Goal: Connect with others: Connect with others

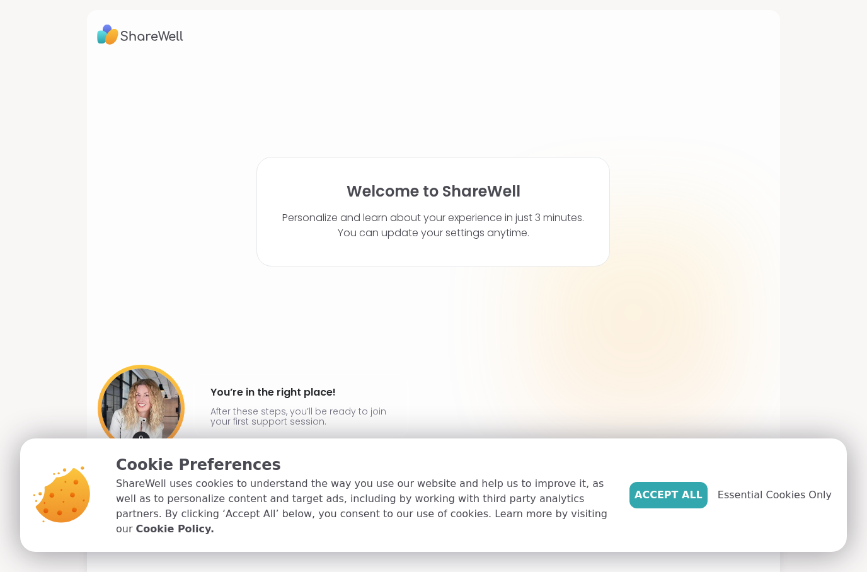
click at [673, 508] on button "Accept All" at bounding box center [668, 495] width 78 height 26
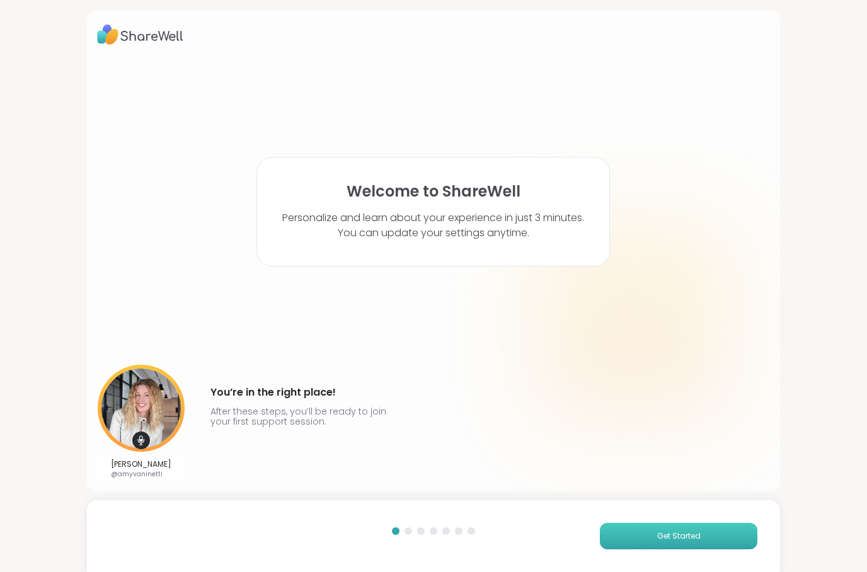
click at [625, 534] on button "Get Started" at bounding box center [678, 536] width 157 height 26
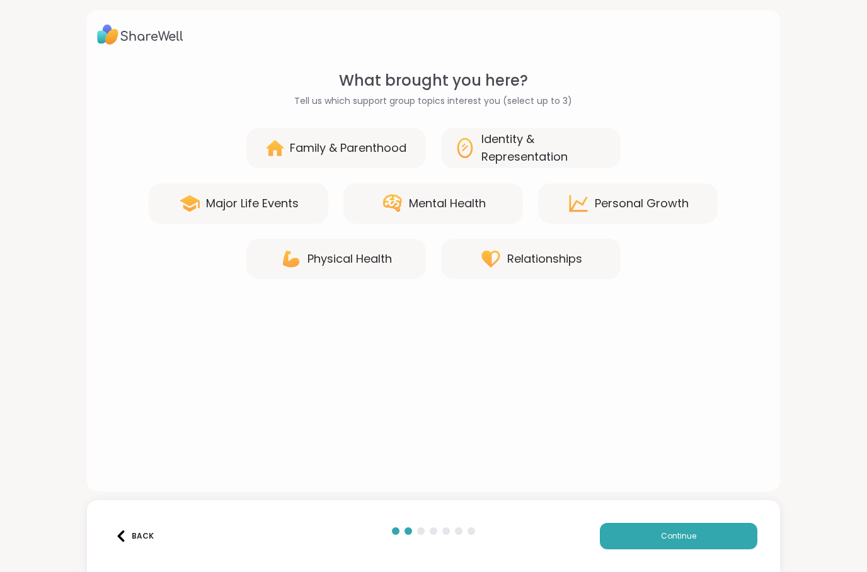
click at [484, 157] on div "Identity & Representation" at bounding box center [544, 147] width 127 height 35
click at [480, 266] on icon at bounding box center [490, 259] width 23 height 23
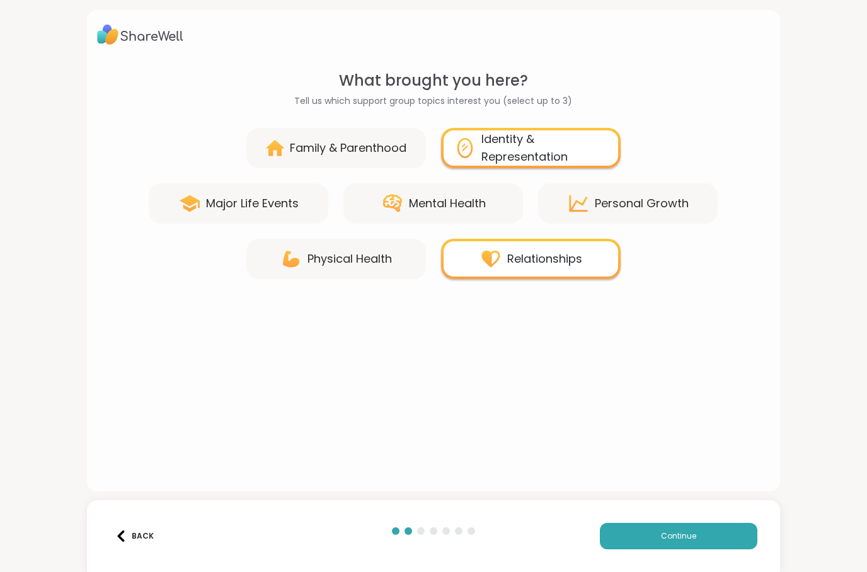
click at [583, 202] on icon at bounding box center [578, 203] width 23 height 23
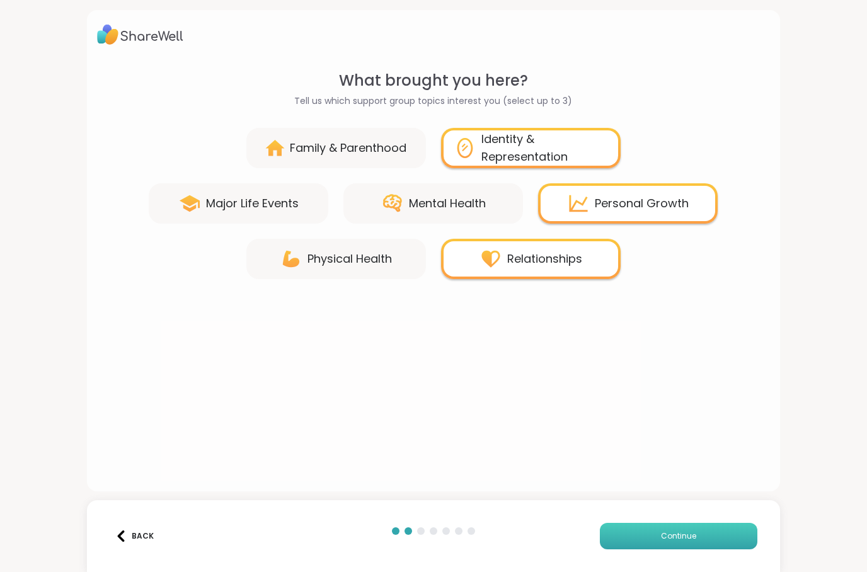
click at [636, 538] on button "Continue" at bounding box center [678, 536] width 157 height 26
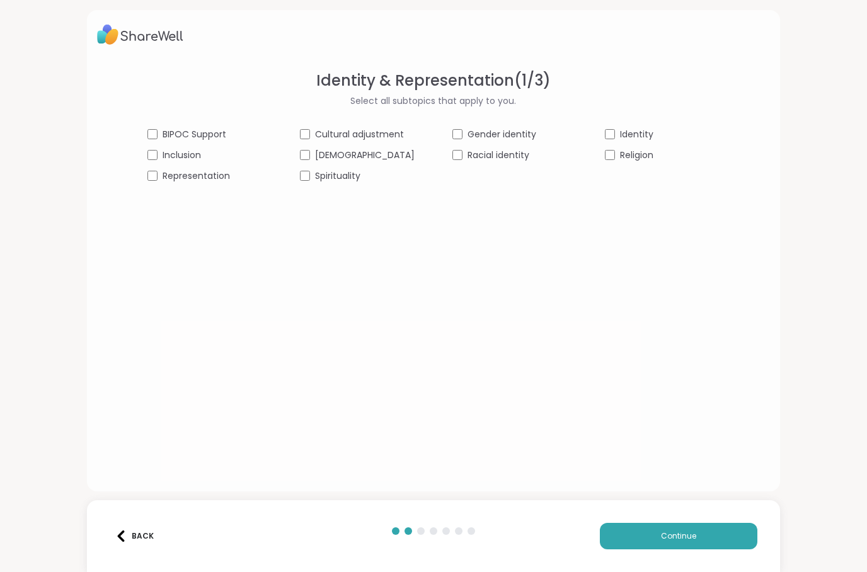
click at [388, 103] on span "Select all subtopics that apply to you." at bounding box center [433, 100] width 166 height 13
click at [735, 526] on button "Continue" at bounding box center [678, 536] width 157 height 26
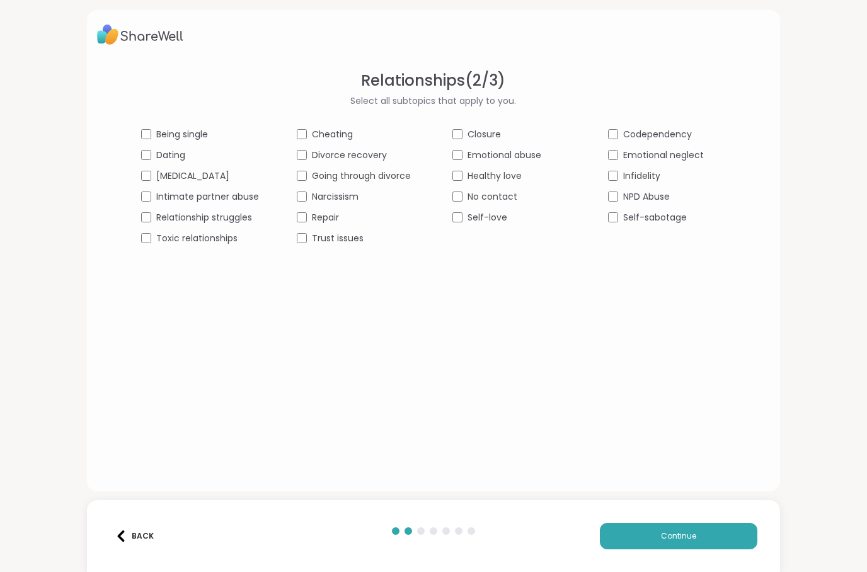
click at [443, 217] on div "Being single Cheating Closure Codependency Dating Divorce recovery Emotional ab…" at bounding box center [433, 186] width 584 height 117
click at [744, 533] on button "Continue" at bounding box center [678, 536] width 157 height 26
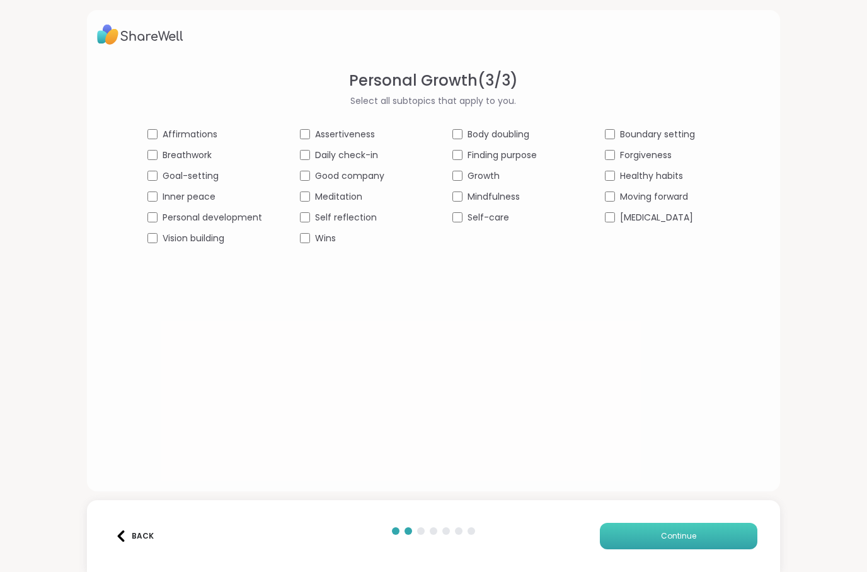
click at [730, 540] on button "Continue" at bounding box center [678, 536] width 157 height 26
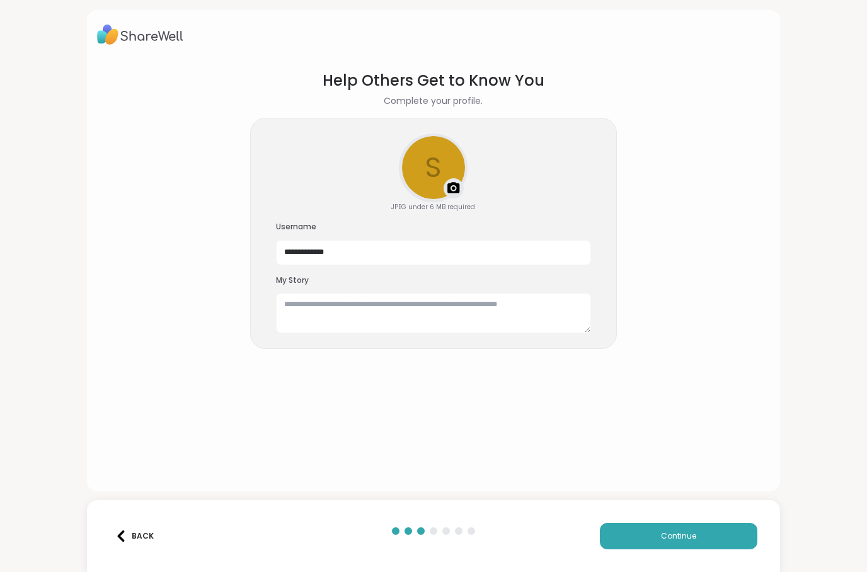
click at [454, 193] on img at bounding box center [453, 188] width 15 height 15
click at [330, 319] on textarea at bounding box center [433, 313] width 315 height 40
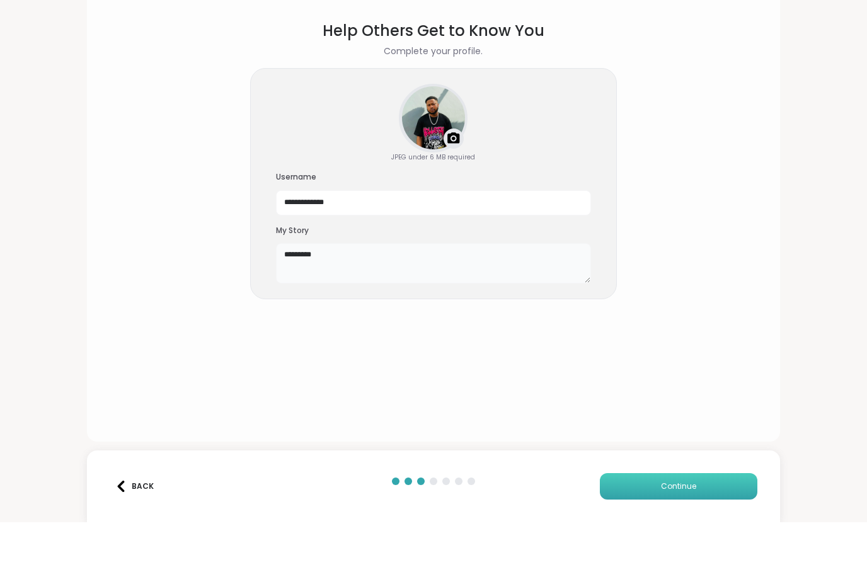
type textarea "********"
click at [709, 523] on button "Continue" at bounding box center [678, 536] width 157 height 26
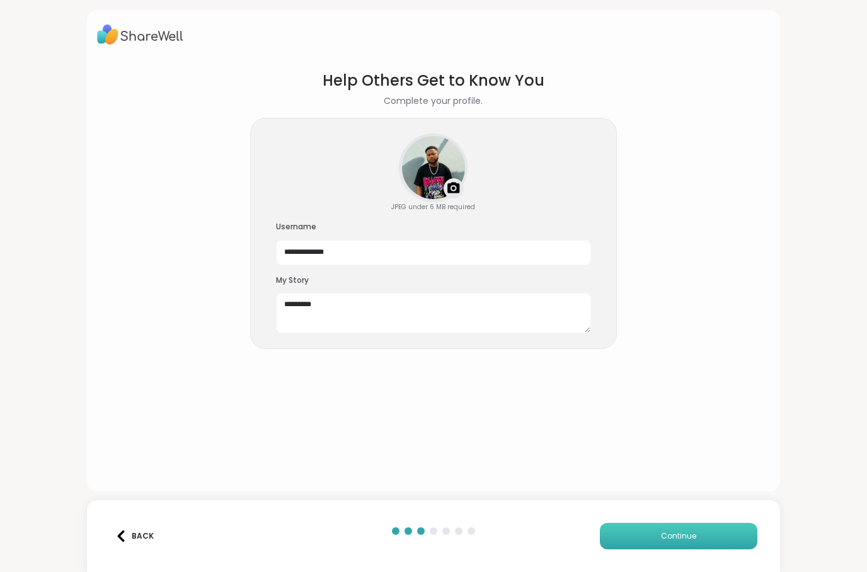
click at [682, 542] on button "Continue" at bounding box center [678, 536] width 157 height 26
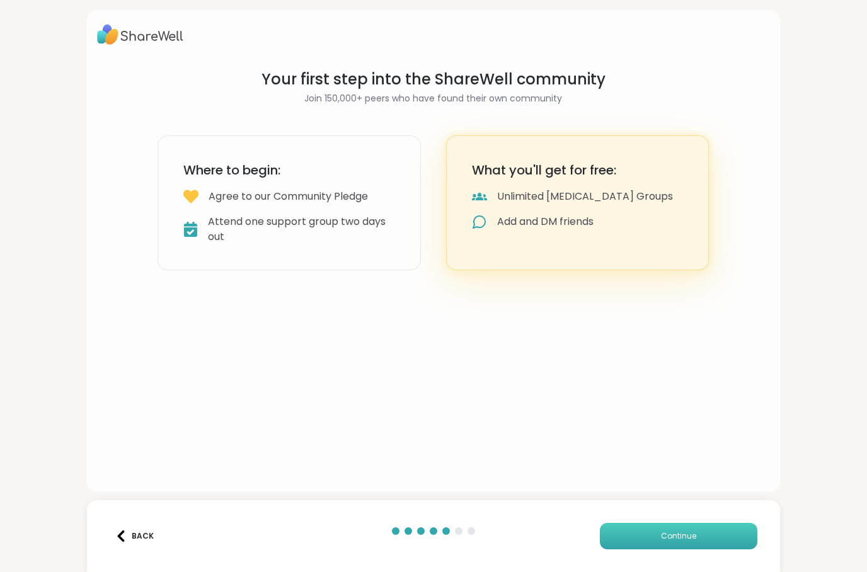
click at [707, 549] on button "Continue" at bounding box center [678, 536] width 157 height 26
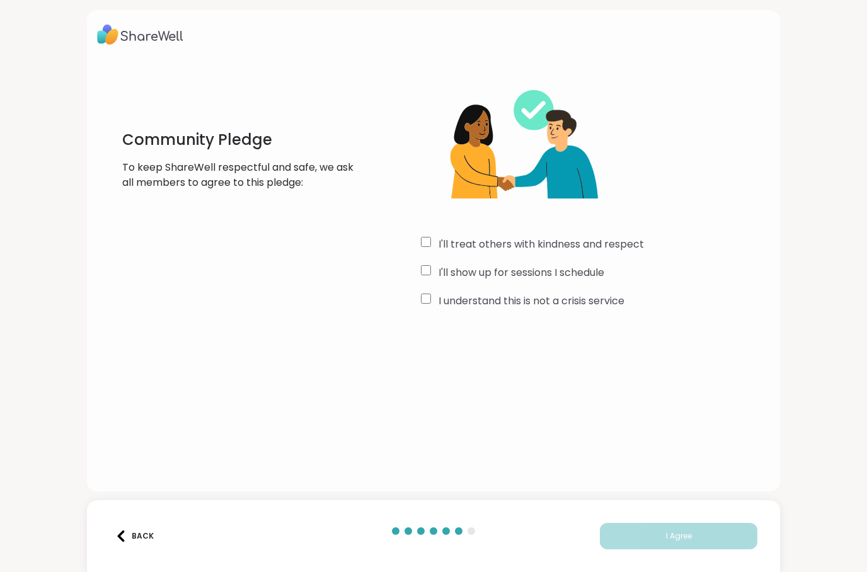
click at [428, 258] on div "I'll treat others with kindness and respect I'll show up for sessions I schedul…" at bounding box center [596, 190] width 350 height 242
click at [678, 535] on span "I Agree" at bounding box center [679, 535] width 26 height 11
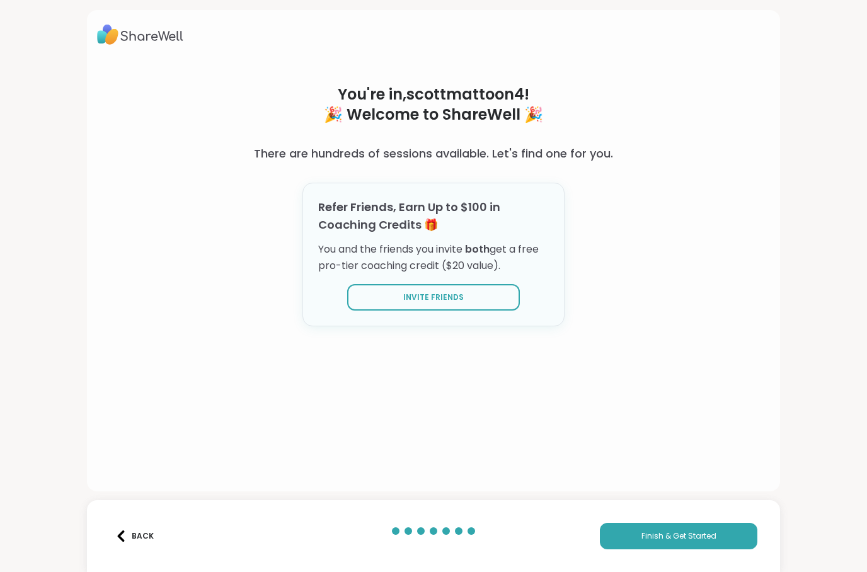
click at [706, 559] on div "Back Finish & Get Started" at bounding box center [433, 536] width 693 height 72
click at [731, 535] on button "Finish & Get Started" at bounding box center [678, 536] width 157 height 26
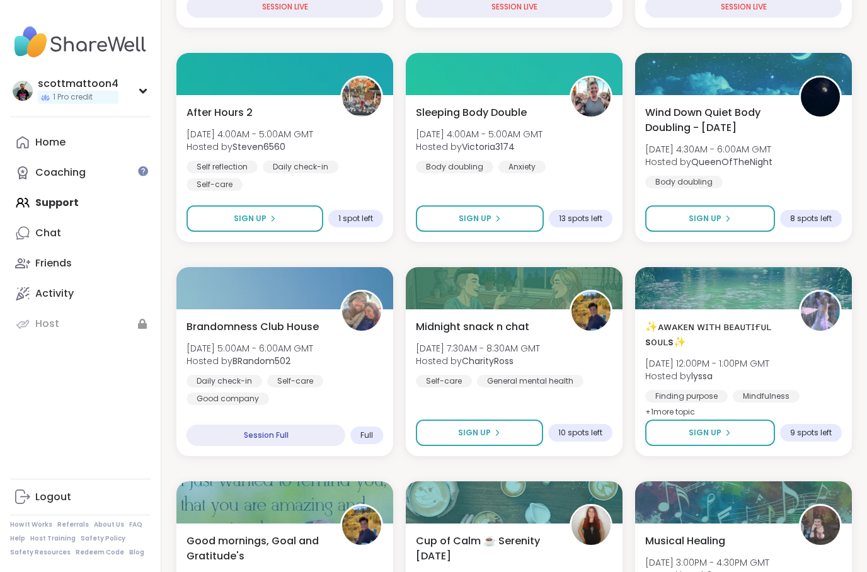
scroll to position [414, 0]
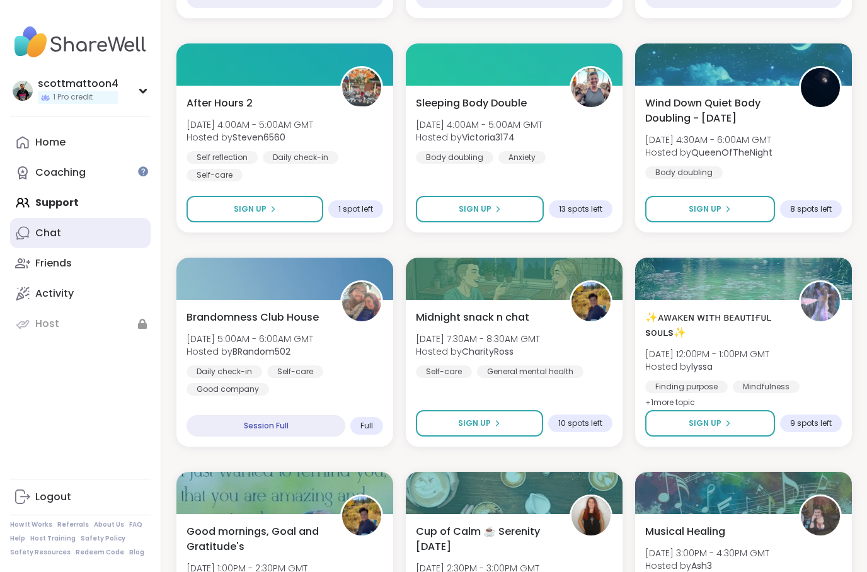
click at [30, 231] on link "Chat" at bounding box center [80, 233] width 140 height 30
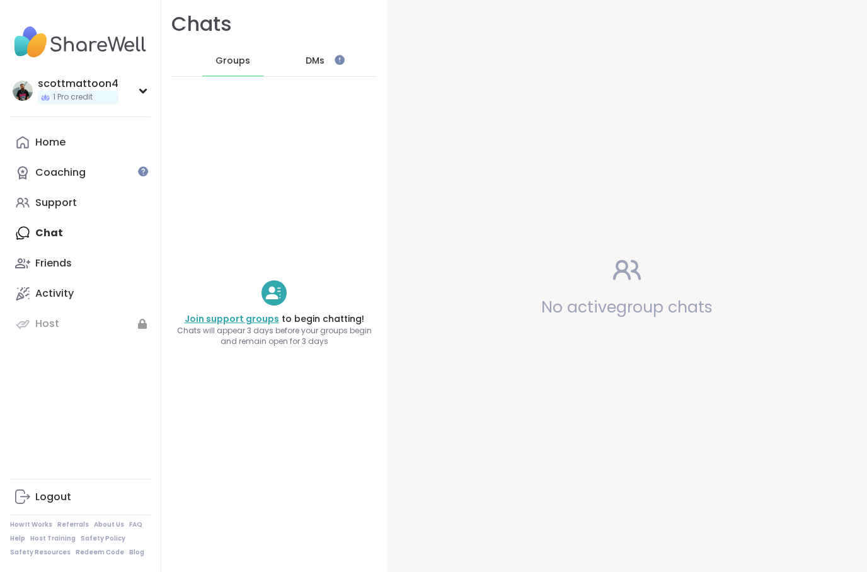
click at [245, 322] on link "Join support groups" at bounding box center [232, 318] width 94 height 13
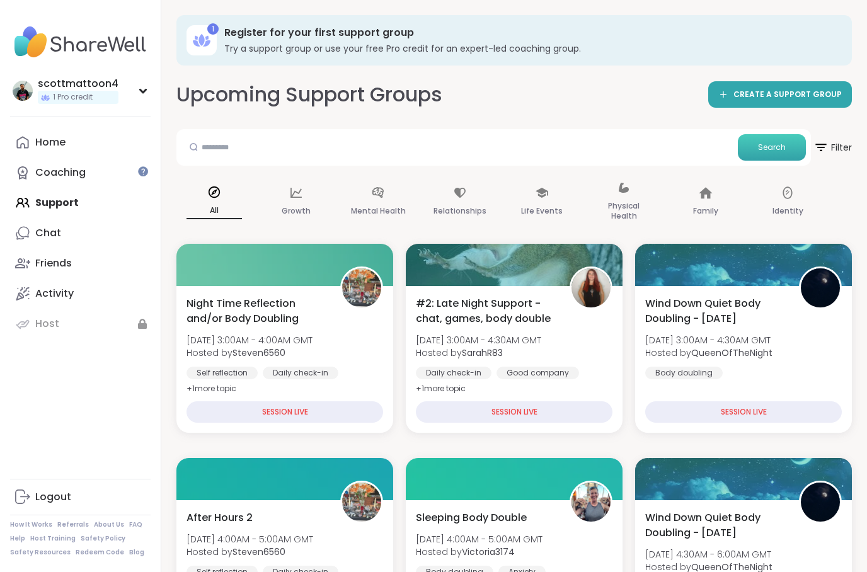
click at [771, 152] on button "Search" at bounding box center [771, 147] width 68 height 26
click at [826, 145] on icon at bounding box center [820, 147] width 16 height 16
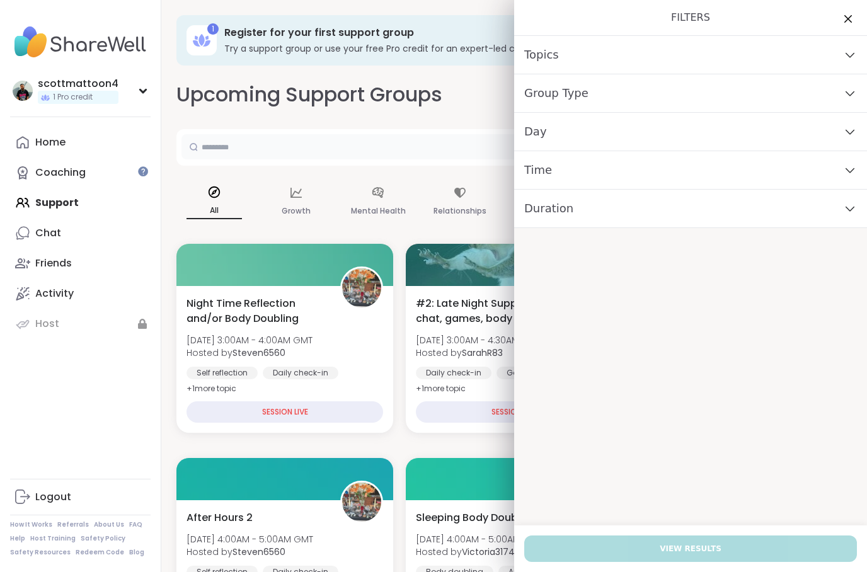
click at [233, 140] on input "text" at bounding box center [456, 146] width 551 height 25
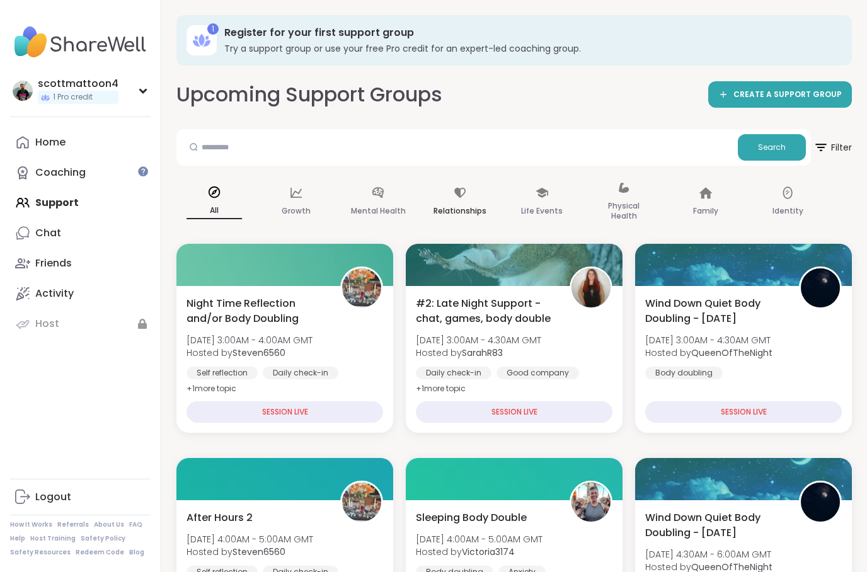
click at [472, 203] on p "Relationships" at bounding box center [459, 210] width 53 height 15
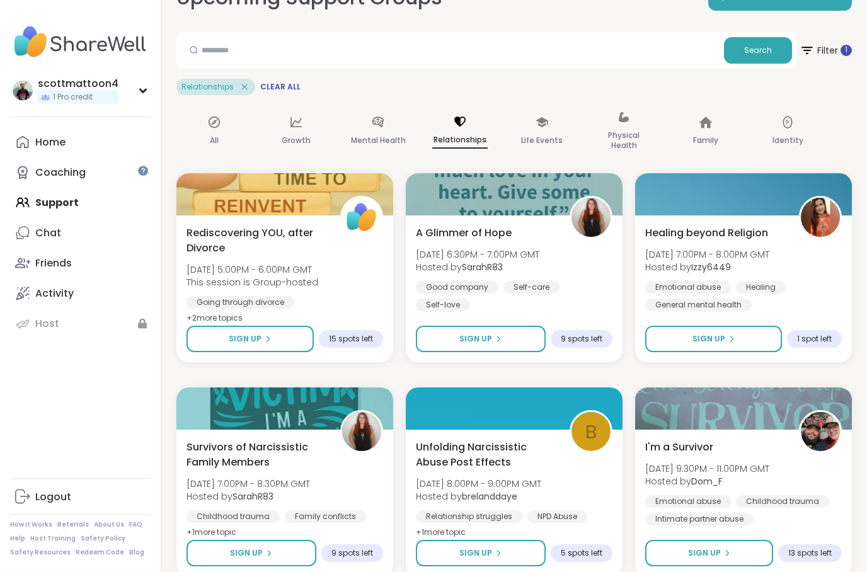
scroll to position [97, 0]
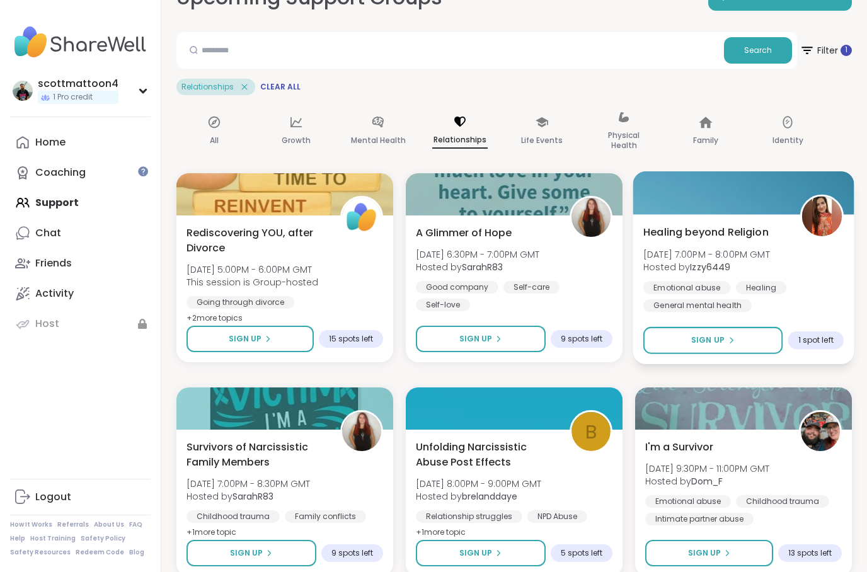
click at [813, 344] on span "1 spot left" at bounding box center [815, 340] width 35 height 10
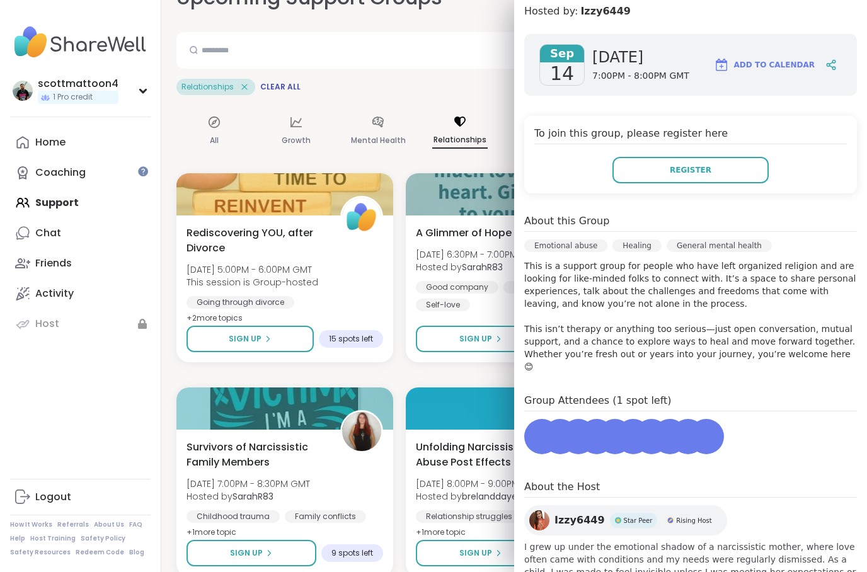
scroll to position [149, 0]
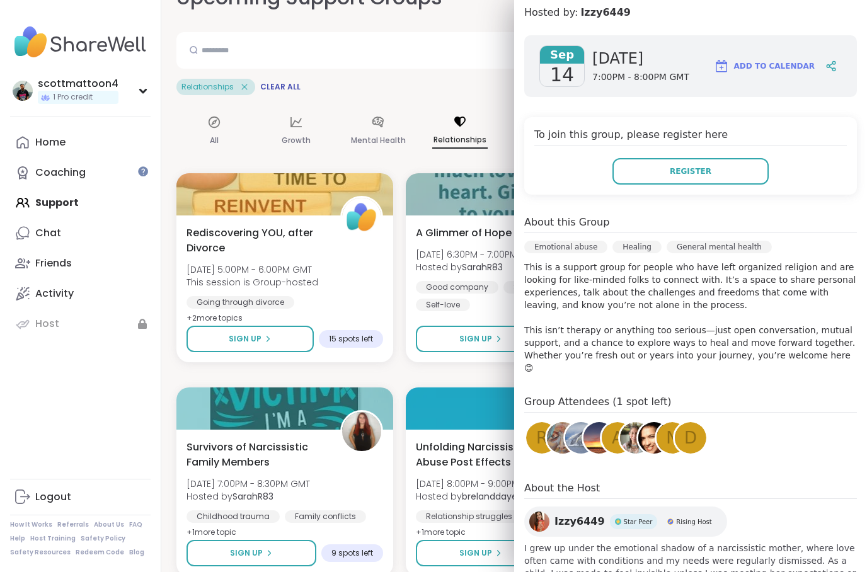
click at [684, 517] on span "Rising Host" at bounding box center [693, 521] width 35 height 9
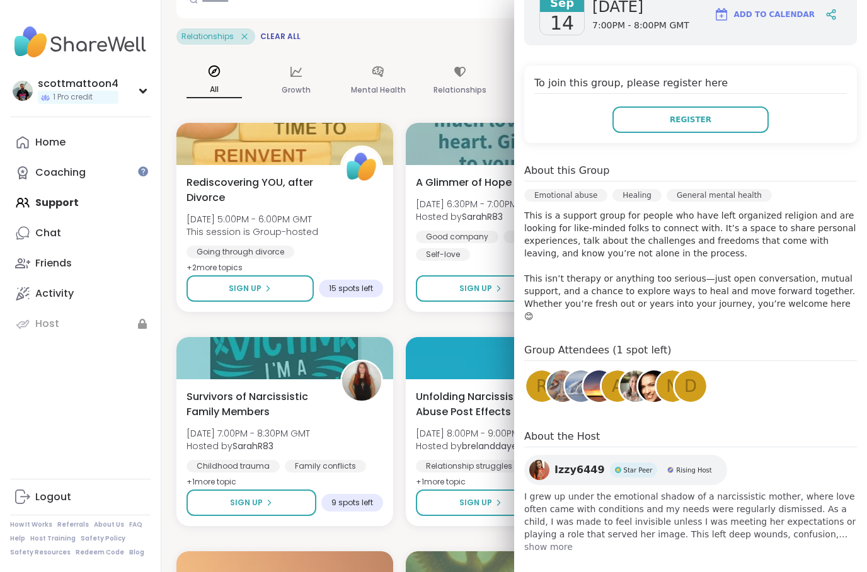
scroll to position [199, 0]
click at [161, 355] on div "scottmattoon4 1 Pro credit Profile Membership Settings Help Home Coaching Suppo…" at bounding box center [80, 286] width 161 height 572
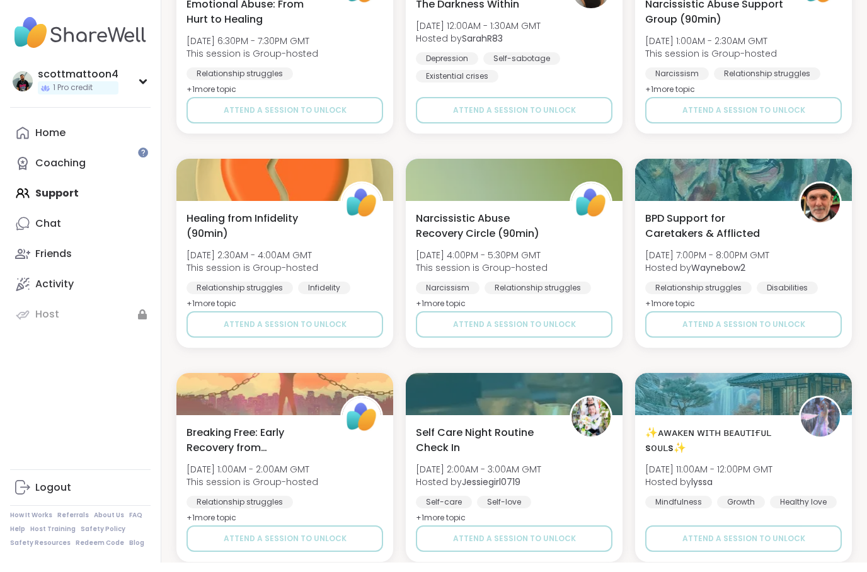
scroll to position [2294, 0]
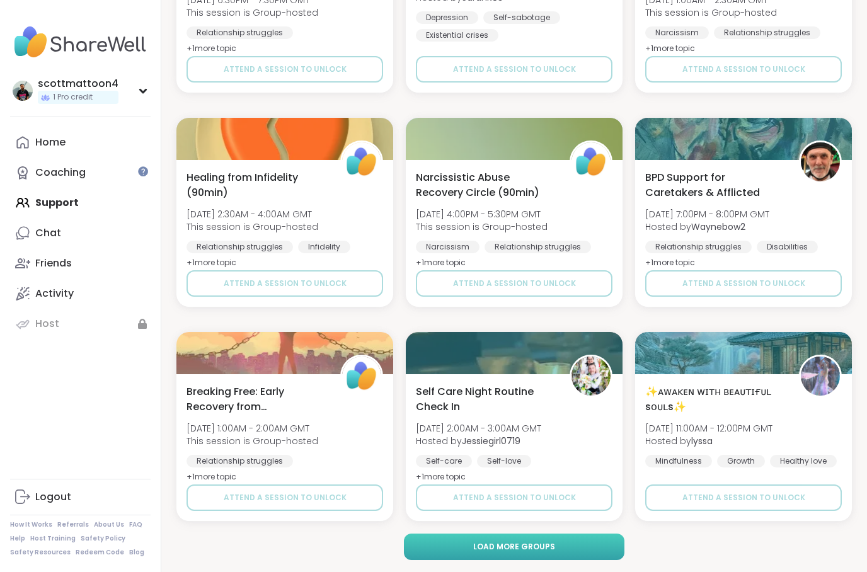
click at [609, 537] on button "Load more groups" at bounding box center [514, 546] width 220 height 26
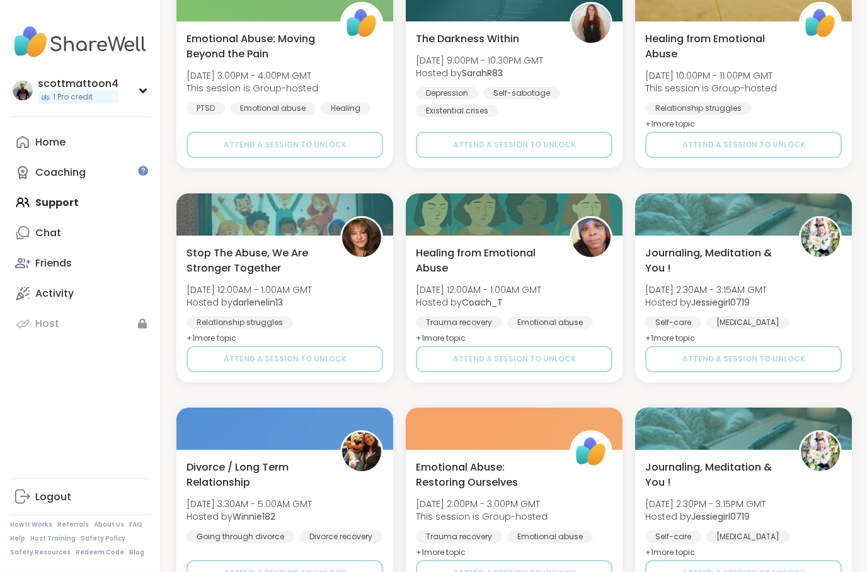
scroll to position [2860, 0]
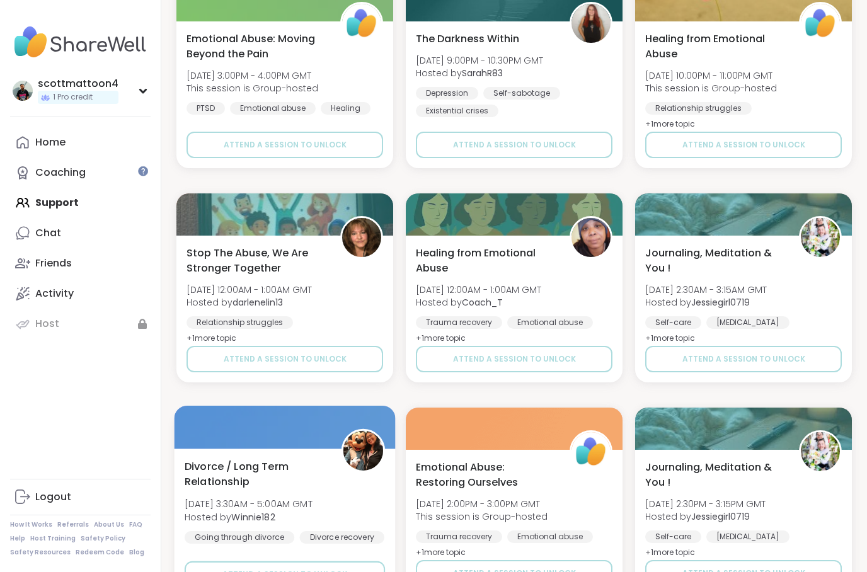
click at [246, 474] on span "Divorce / Long Term Relationship" at bounding box center [256, 473] width 142 height 31
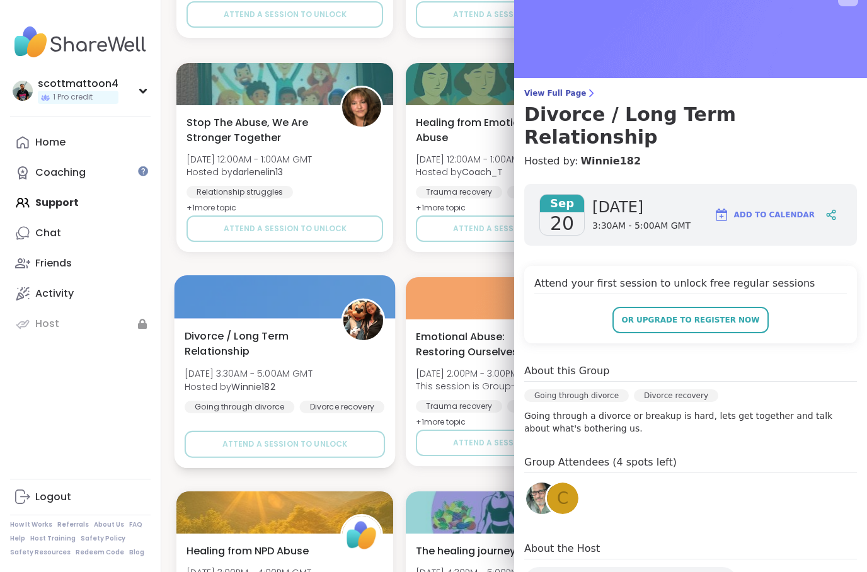
scroll to position [2995, 0]
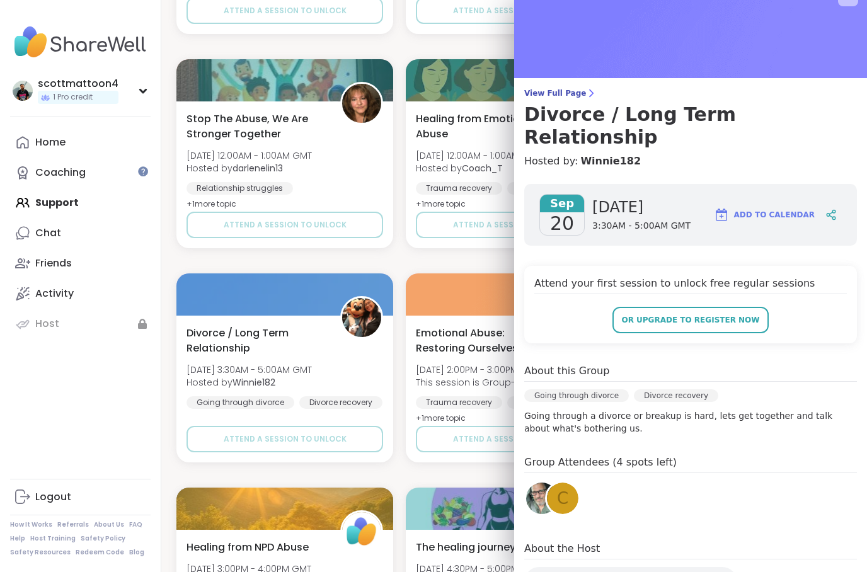
click at [583, 571] on span "Winnie182" at bounding box center [584, 581] width 60 height 15
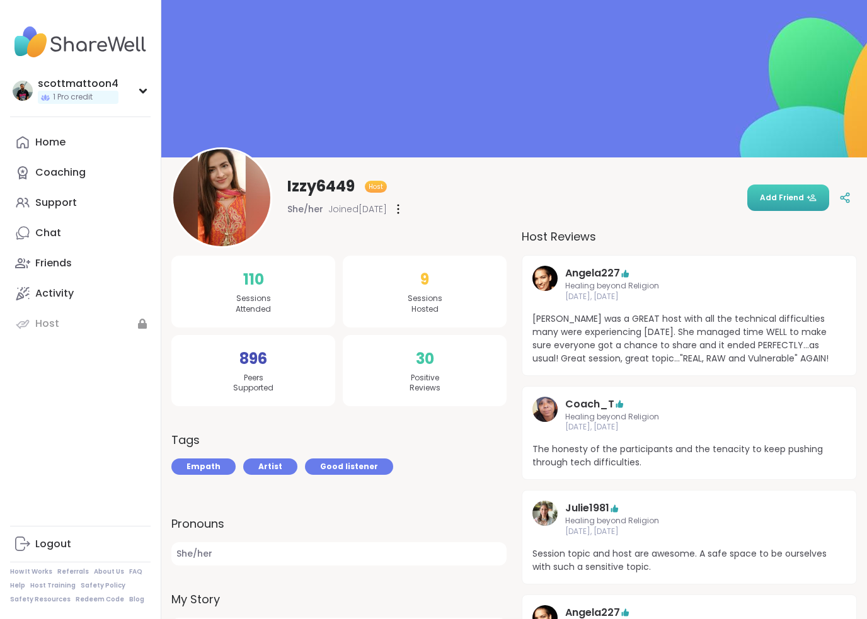
click at [785, 192] on span "Add Friend" at bounding box center [788, 197] width 57 height 11
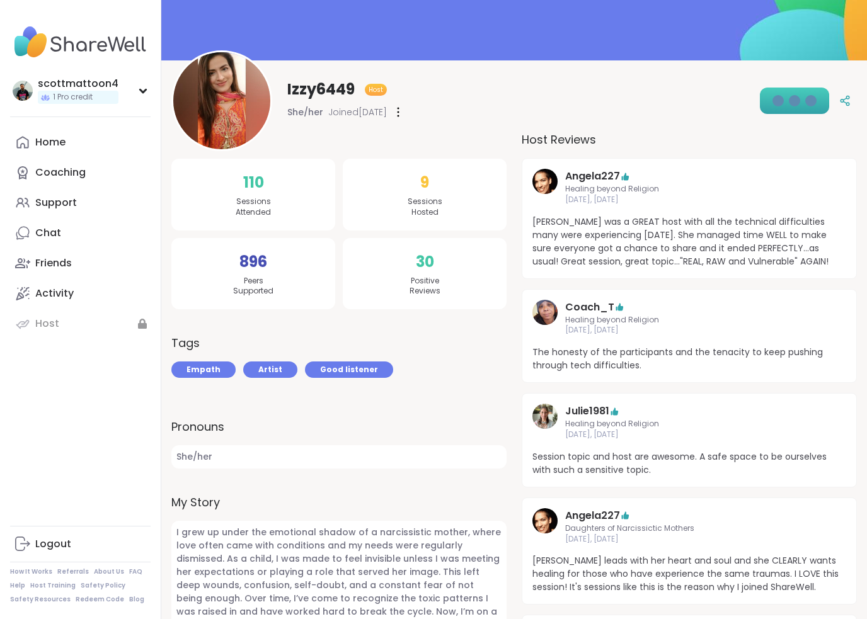
scroll to position [224, 0]
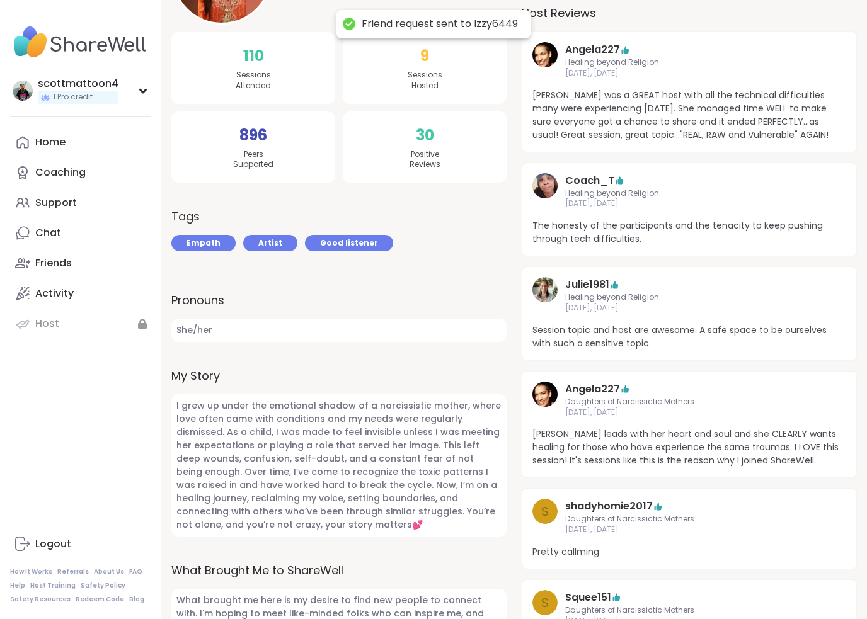
click at [550, 288] on img at bounding box center [544, 289] width 25 height 25
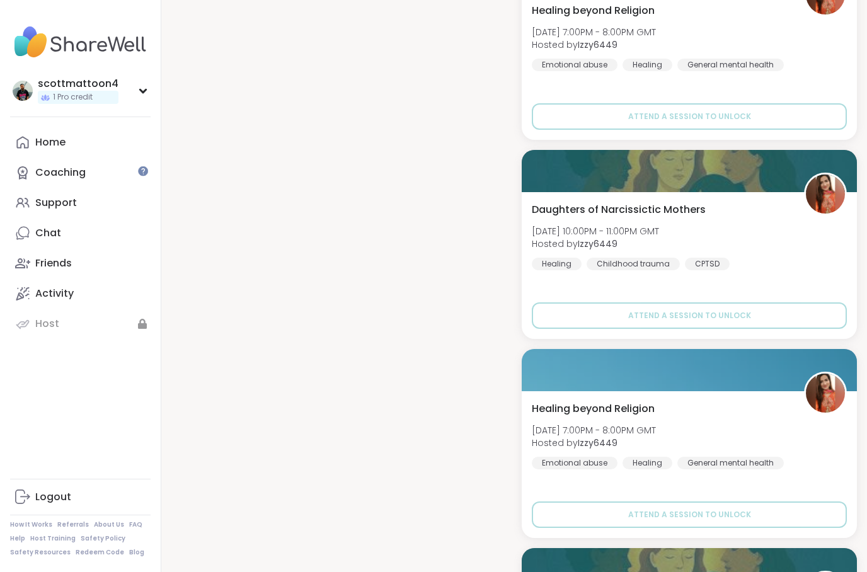
scroll to position [1428, 0]
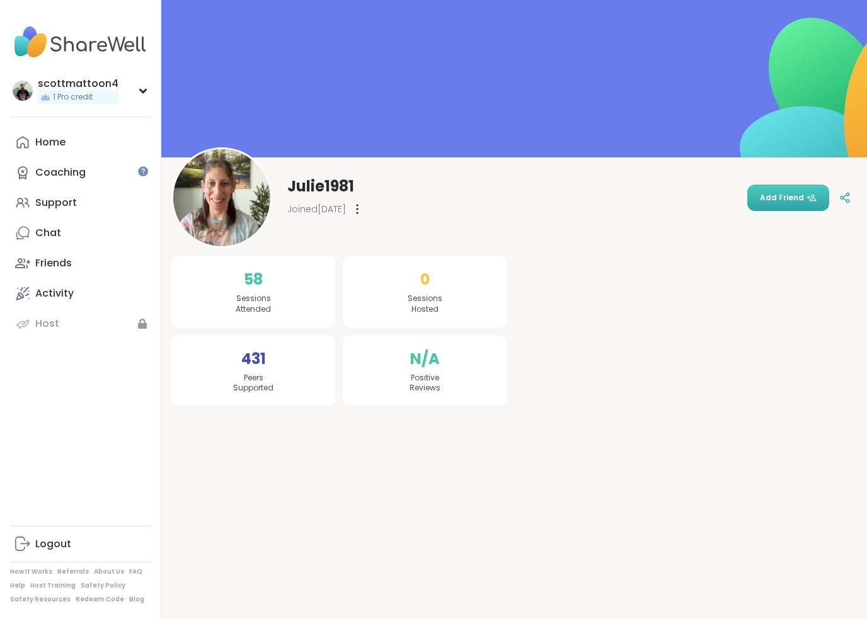
click at [768, 210] on button "Add Friend" at bounding box center [788, 198] width 82 height 26
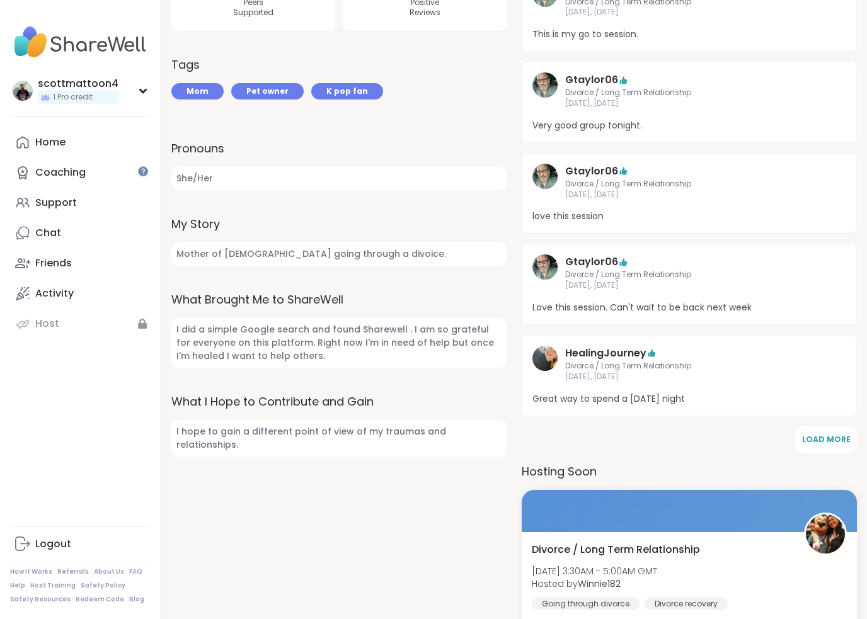
click at [554, 347] on img at bounding box center [544, 358] width 25 height 25
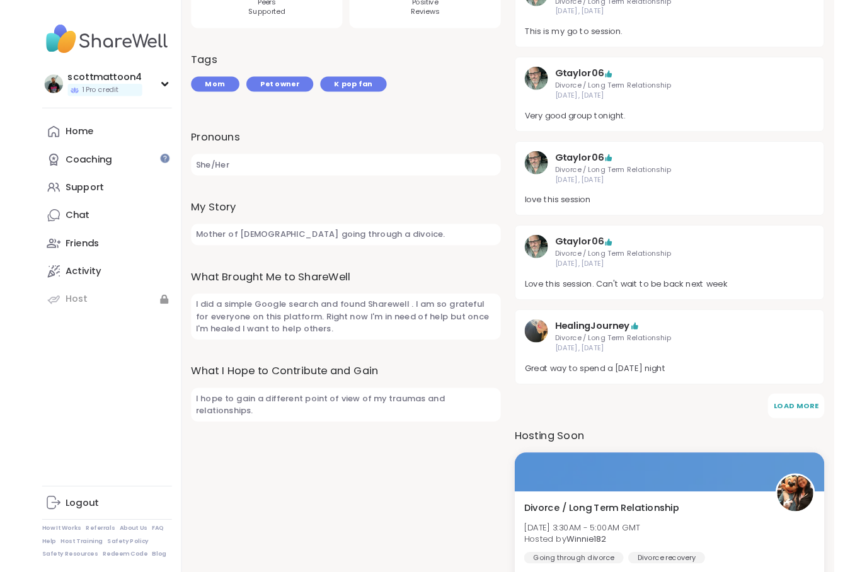
scroll to position [426, 0]
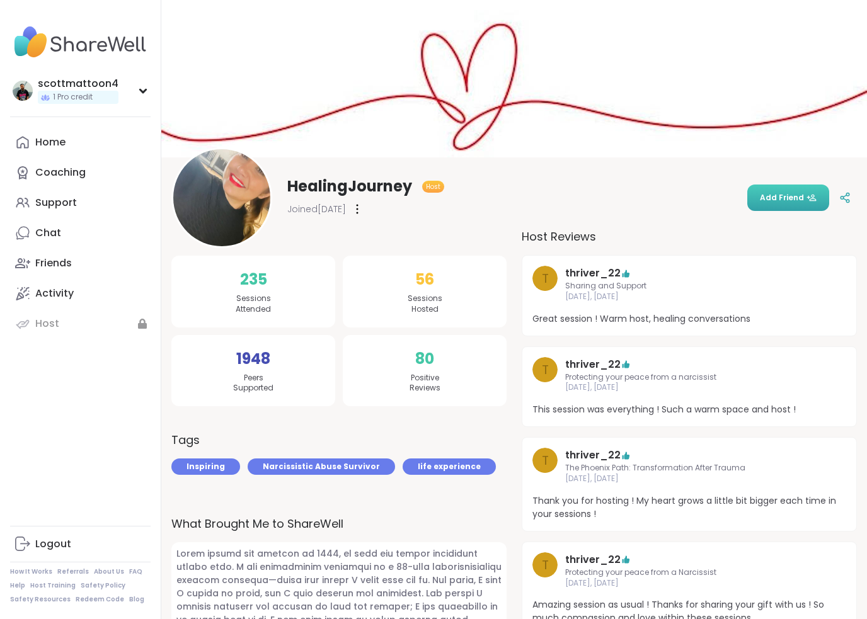
click at [796, 202] on span "Add Friend" at bounding box center [788, 197] width 57 height 11
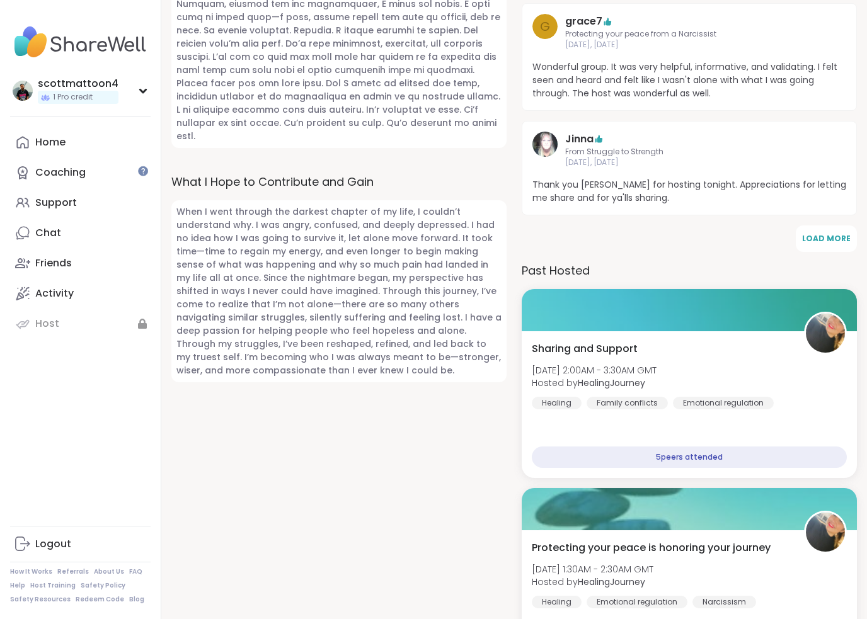
scroll to position [640, 0]
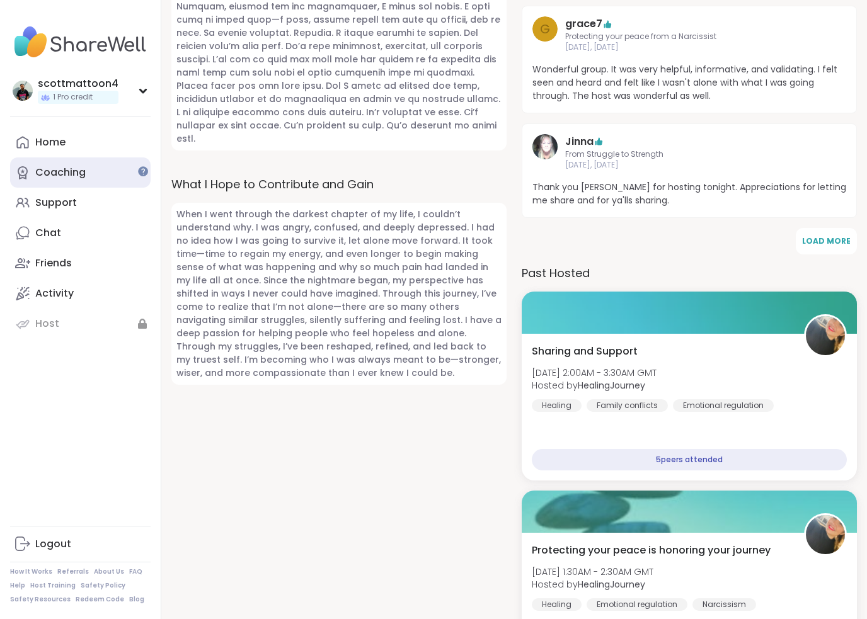
click at [57, 178] on div "Coaching" at bounding box center [60, 173] width 50 height 14
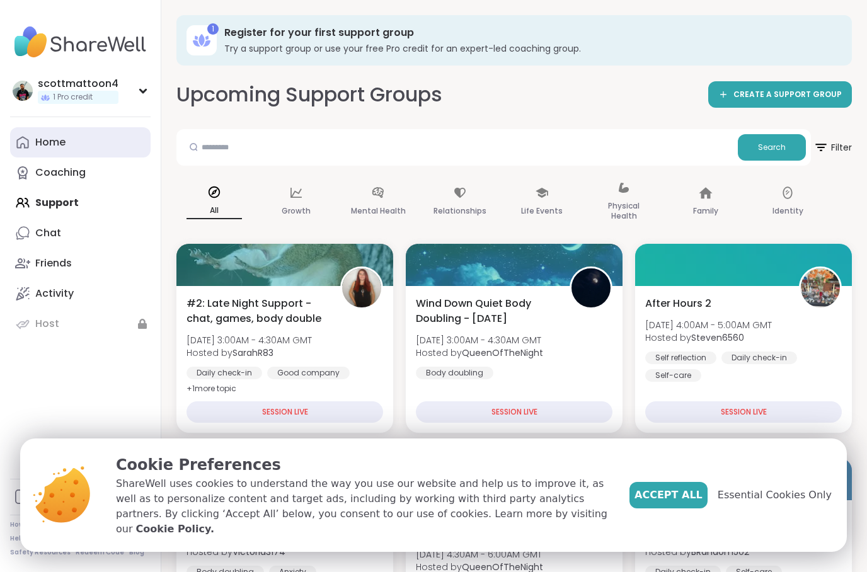
click at [23, 129] on link "Home" at bounding box center [80, 142] width 140 height 30
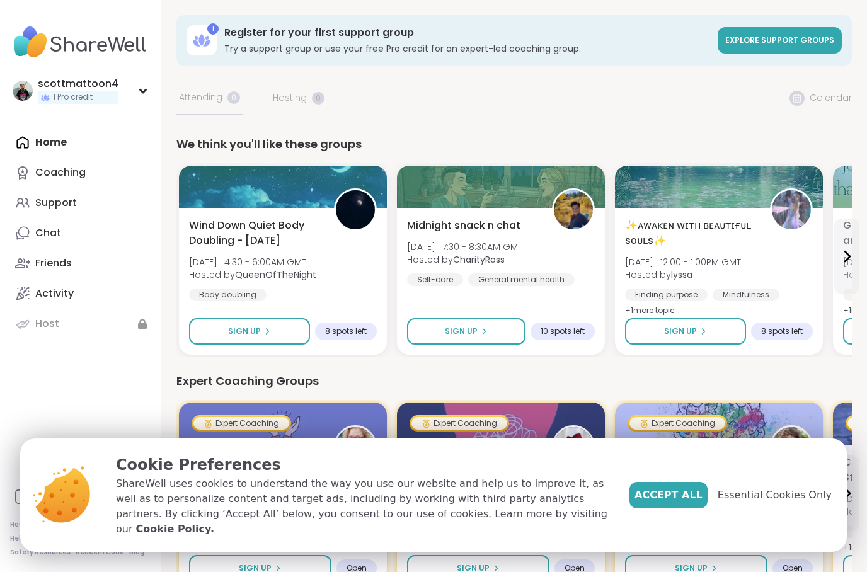
click at [240, 54] on h3 "Try a support group or use your free Pro credit for an expert-led coaching grou…" at bounding box center [467, 48] width 486 height 13
click at [227, 48] on h3 "Try a support group or use your free Pro credit for an expert-led coaching grou…" at bounding box center [467, 48] width 486 height 13
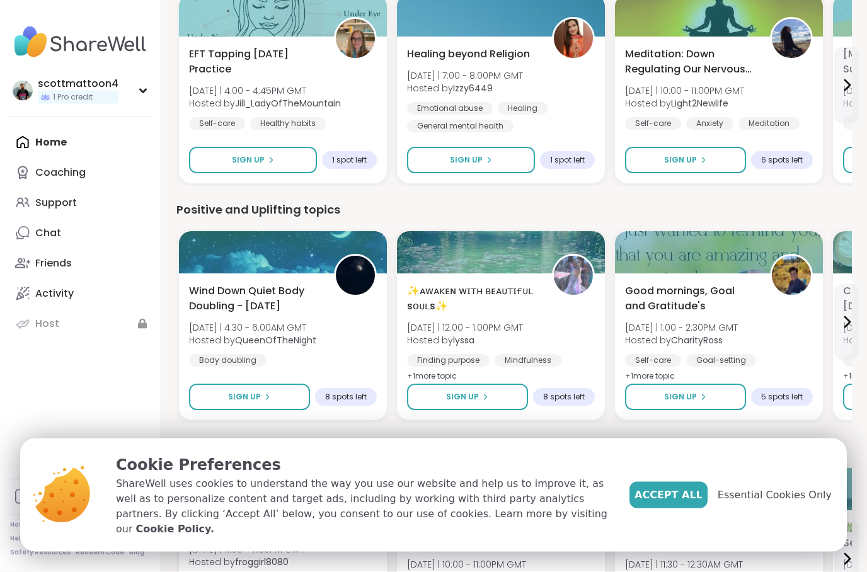
scroll to position [681, 0]
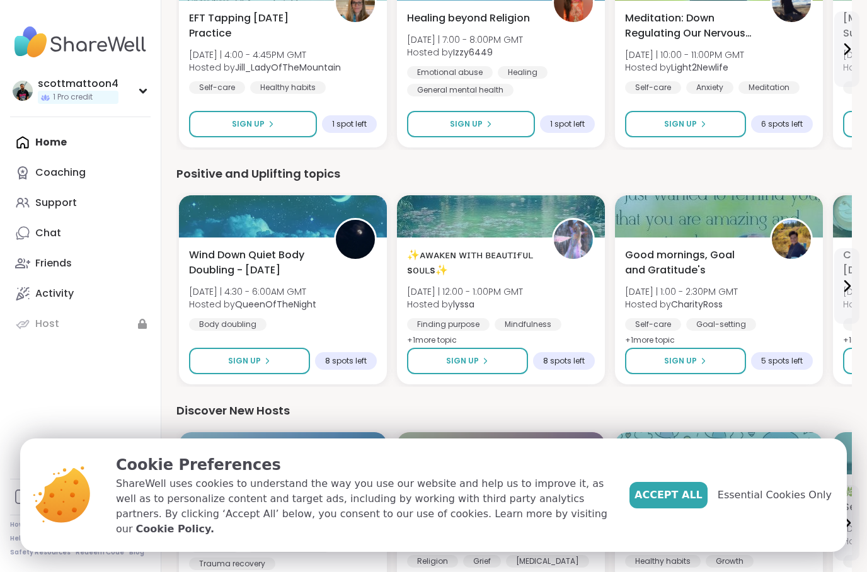
click at [672, 503] on span "Accept All" at bounding box center [668, 494] width 68 height 15
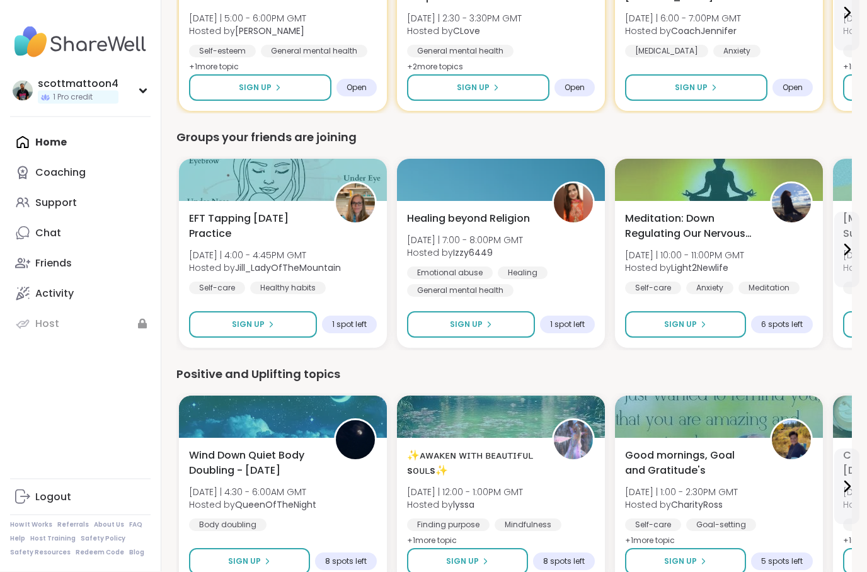
scroll to position [0, 0]
